Goal: Task Accomplishment & Management: Use online tool/utility

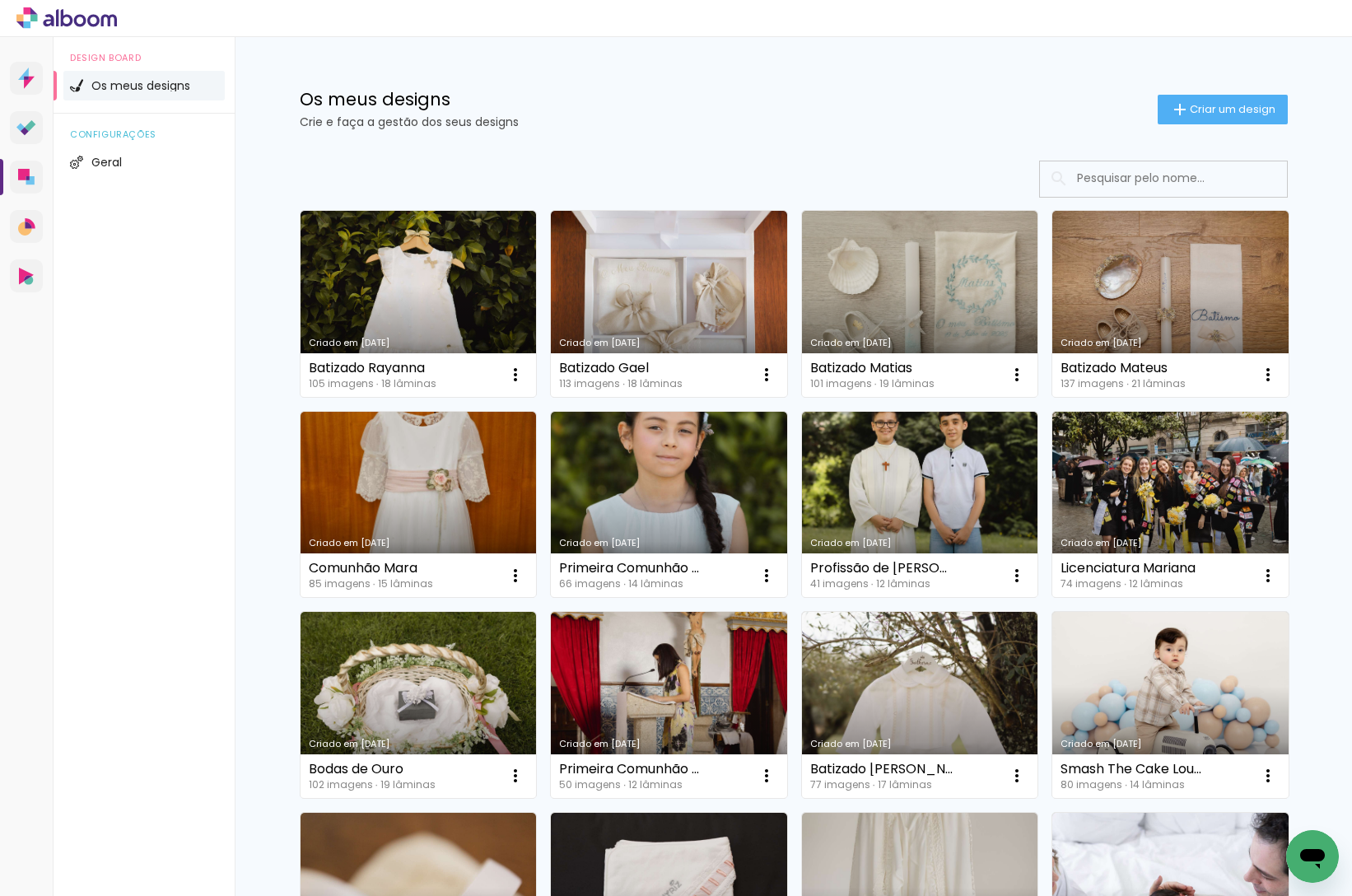
click at [946, 476] on link "Criado em [DATE]" at bounding box center [920, 504] width 237 height 186
